Goal: Task Accomplishment & Management: Use online tool/utility

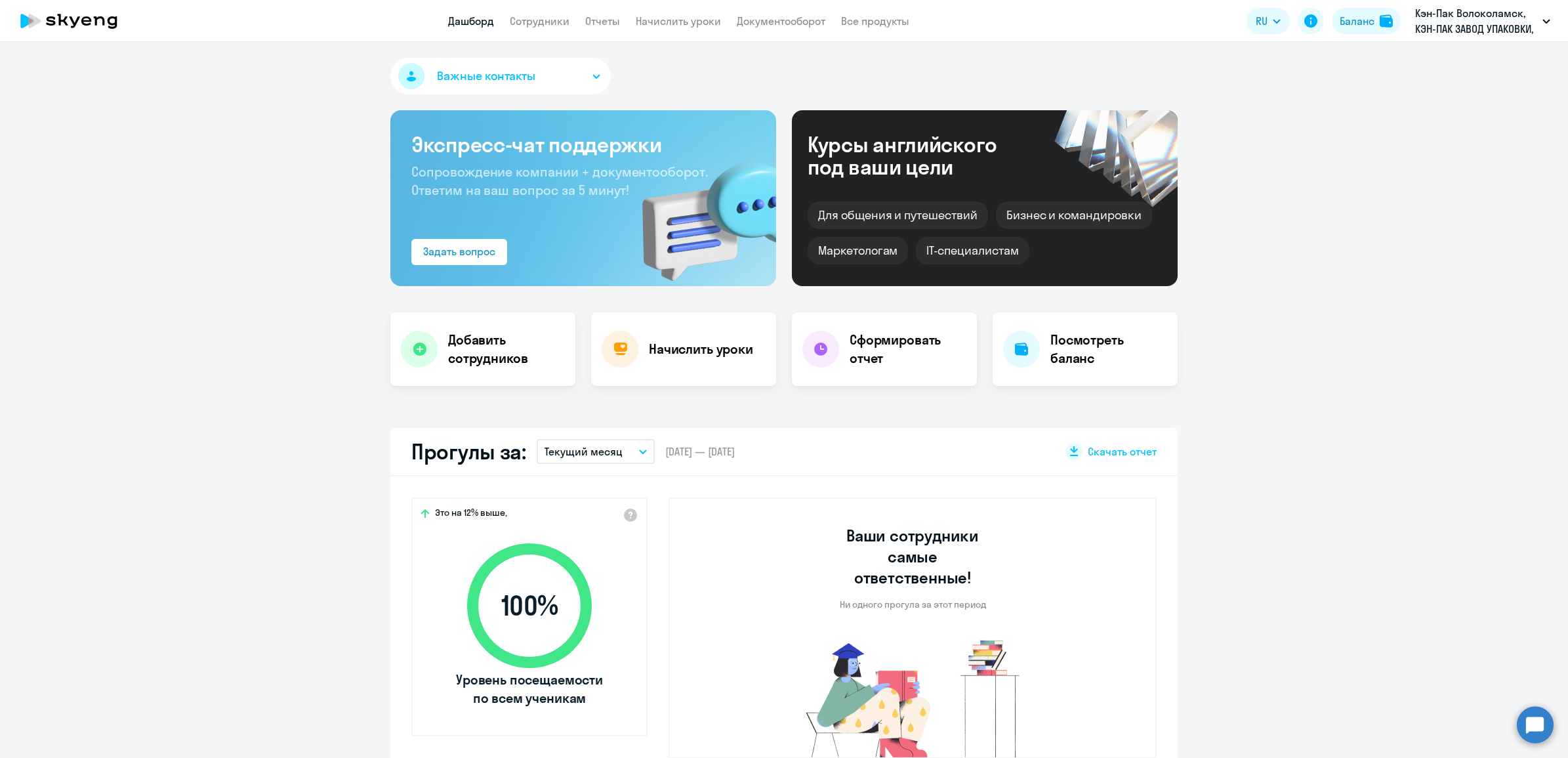
select select "30"
click at [875, 353] on h4 "Сформировать отчет" at bounding box center [907, 348] width 117 height 36
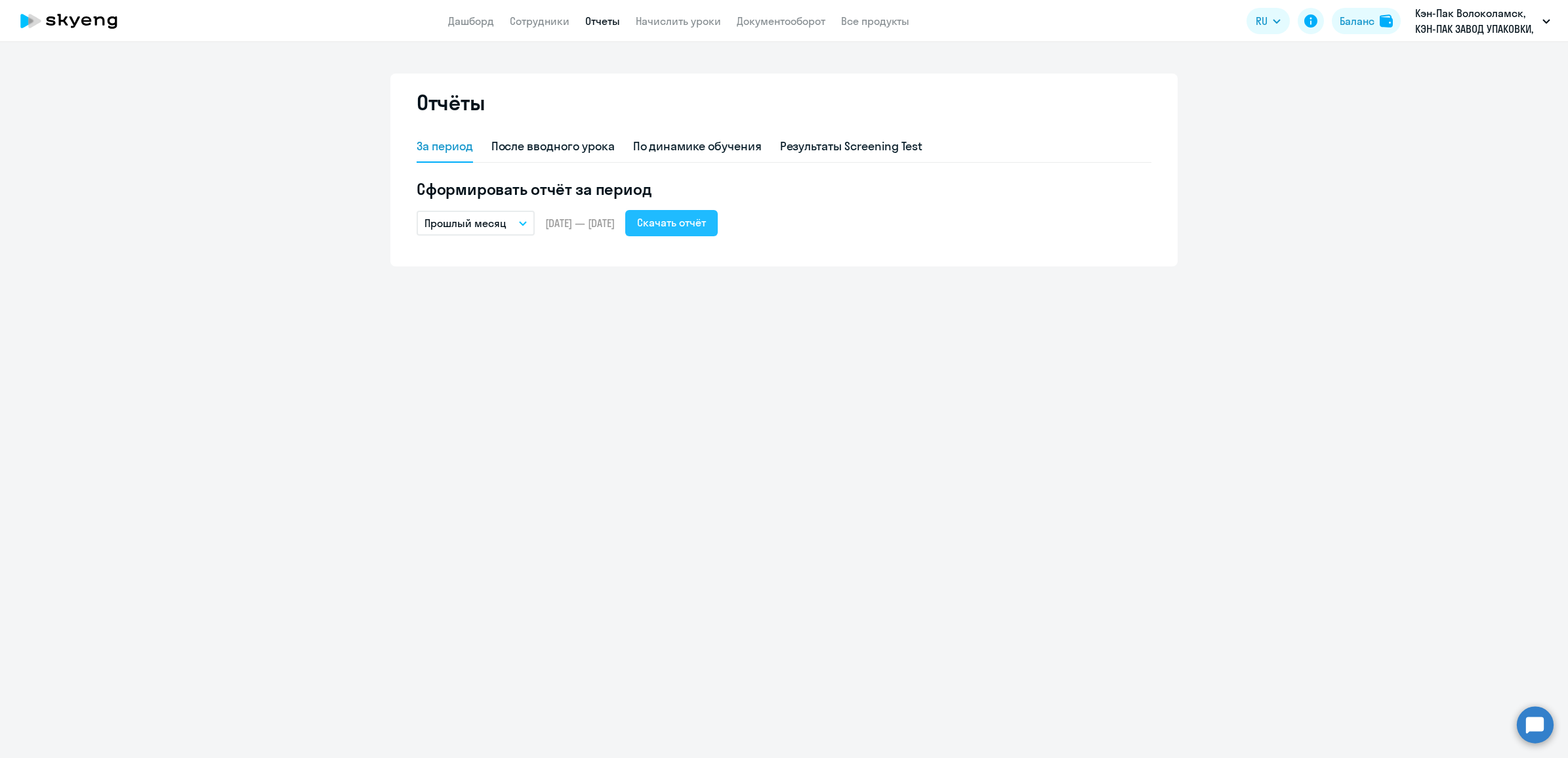
click at [705, 224] on div "Скачать отчёт" at bounding box center [672, 222] width 69 height 16
drag, startPoint x: 1053, startPoint y: 458, endPoint x: 1081, endPoint y: 425, distance: 43.3
click at [1054, 455] on div "Отчёты За период После вводного урока По динамике обучения Результаты Screening…" at bounding box center [784, 400] width 1568 height 716
